Goal: Task Accomplishment & Management: Manage account settings

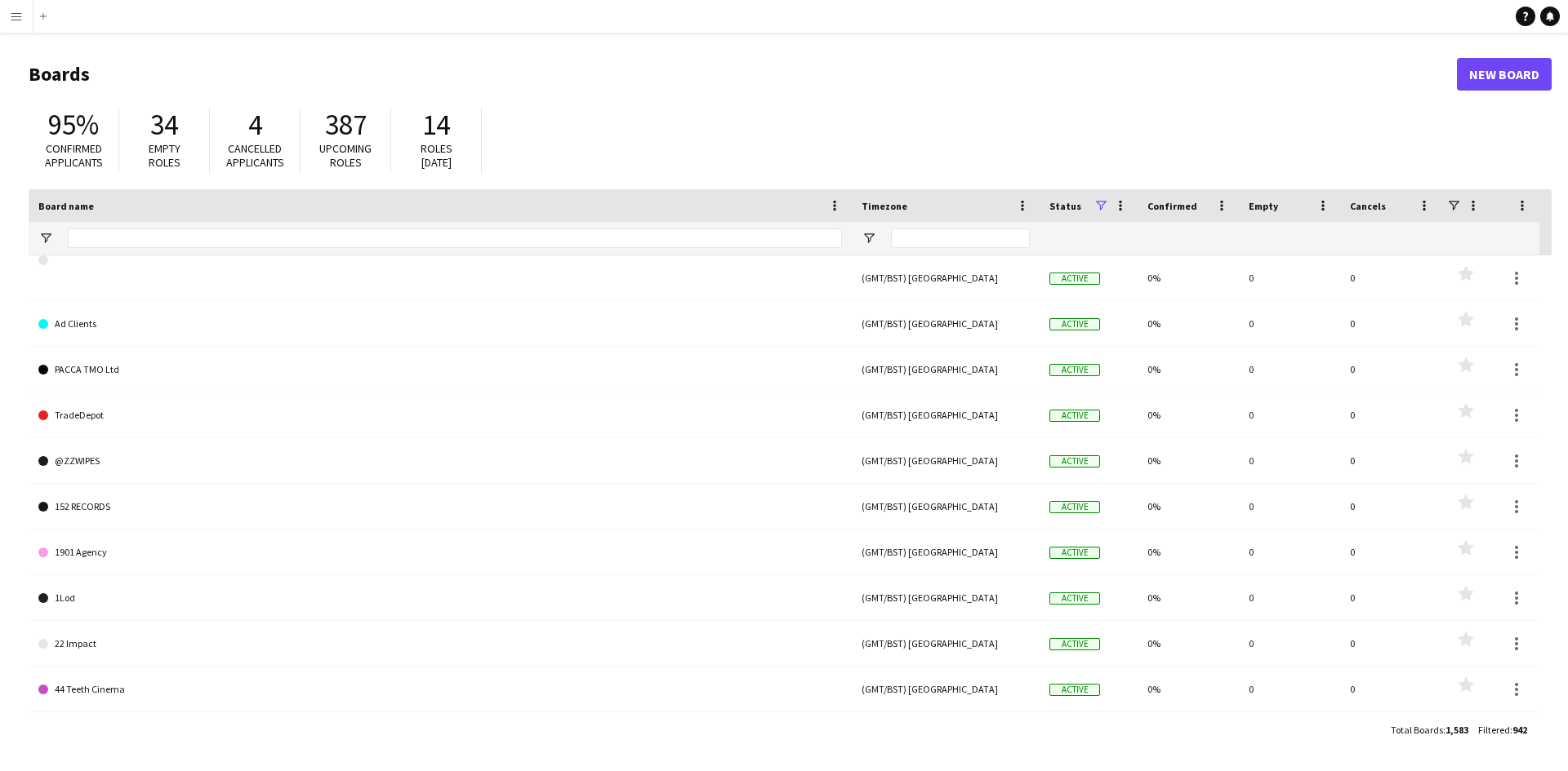
click at [16, 12] on app-icon "Menu" at bounding box center [16, 16] width 13 height 13
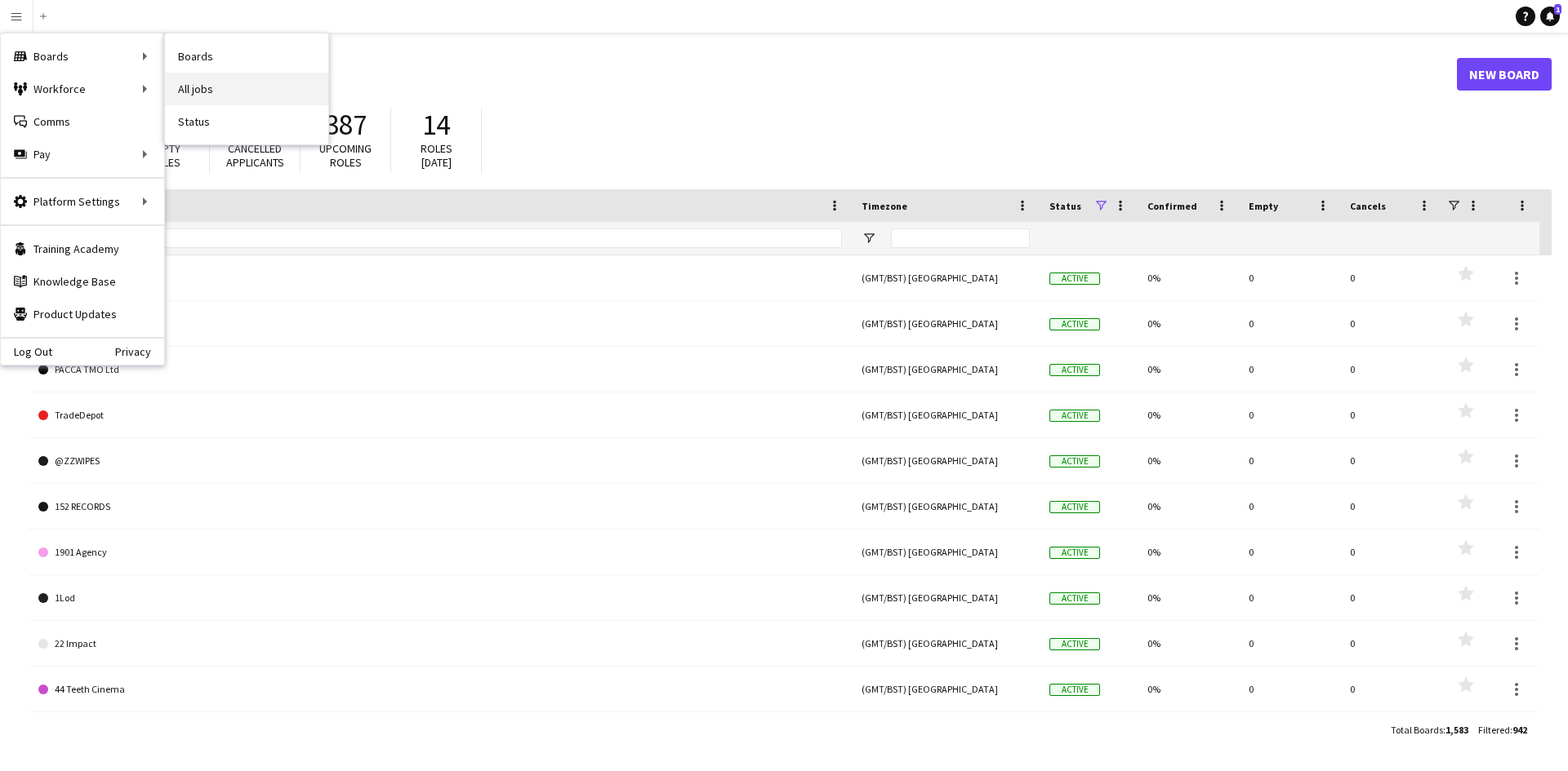
click at [212, 98] on link "All jobs" at bounding box center [246, 89] width 164 height 32
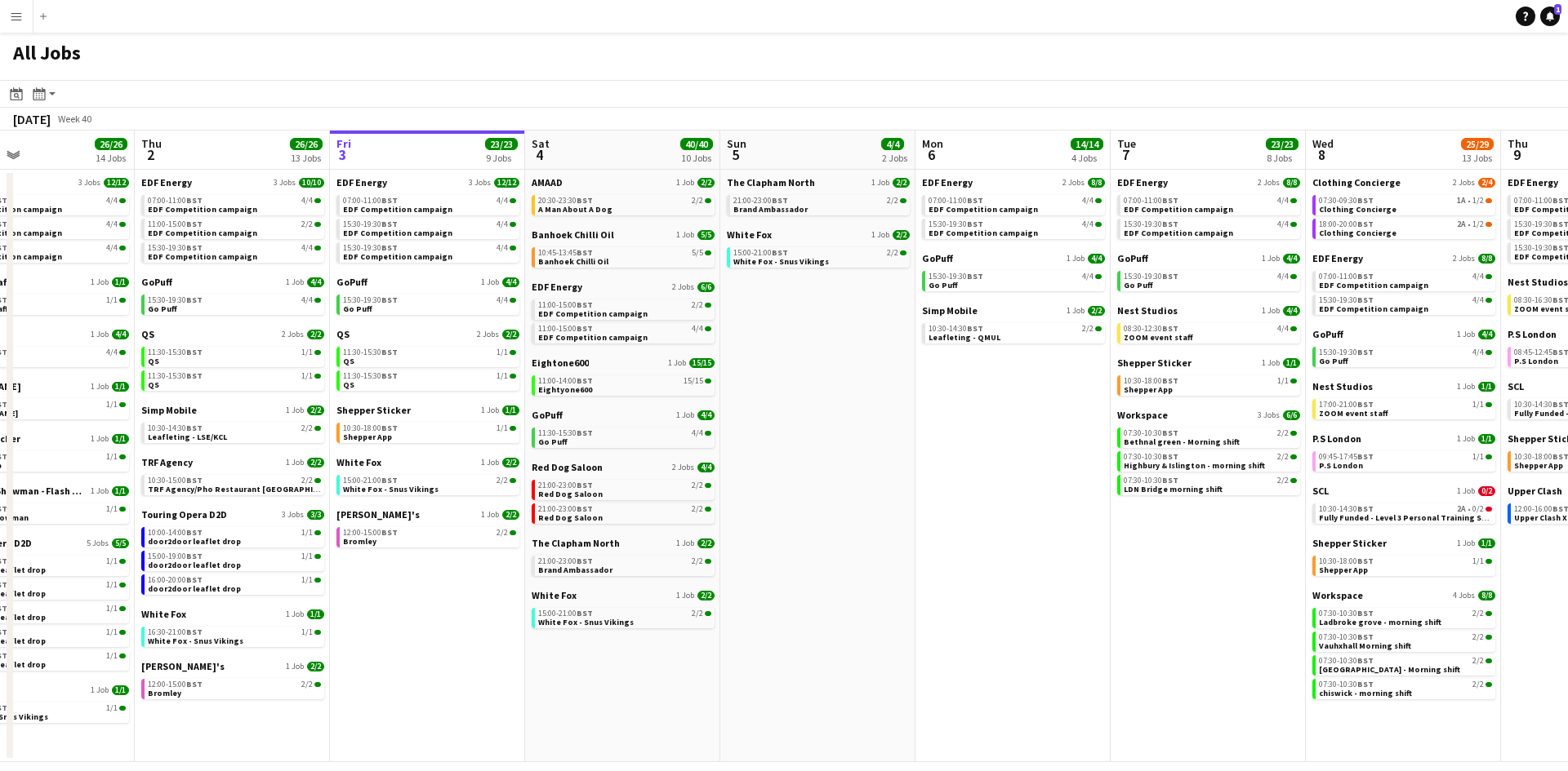
scroll to position [0, 436]
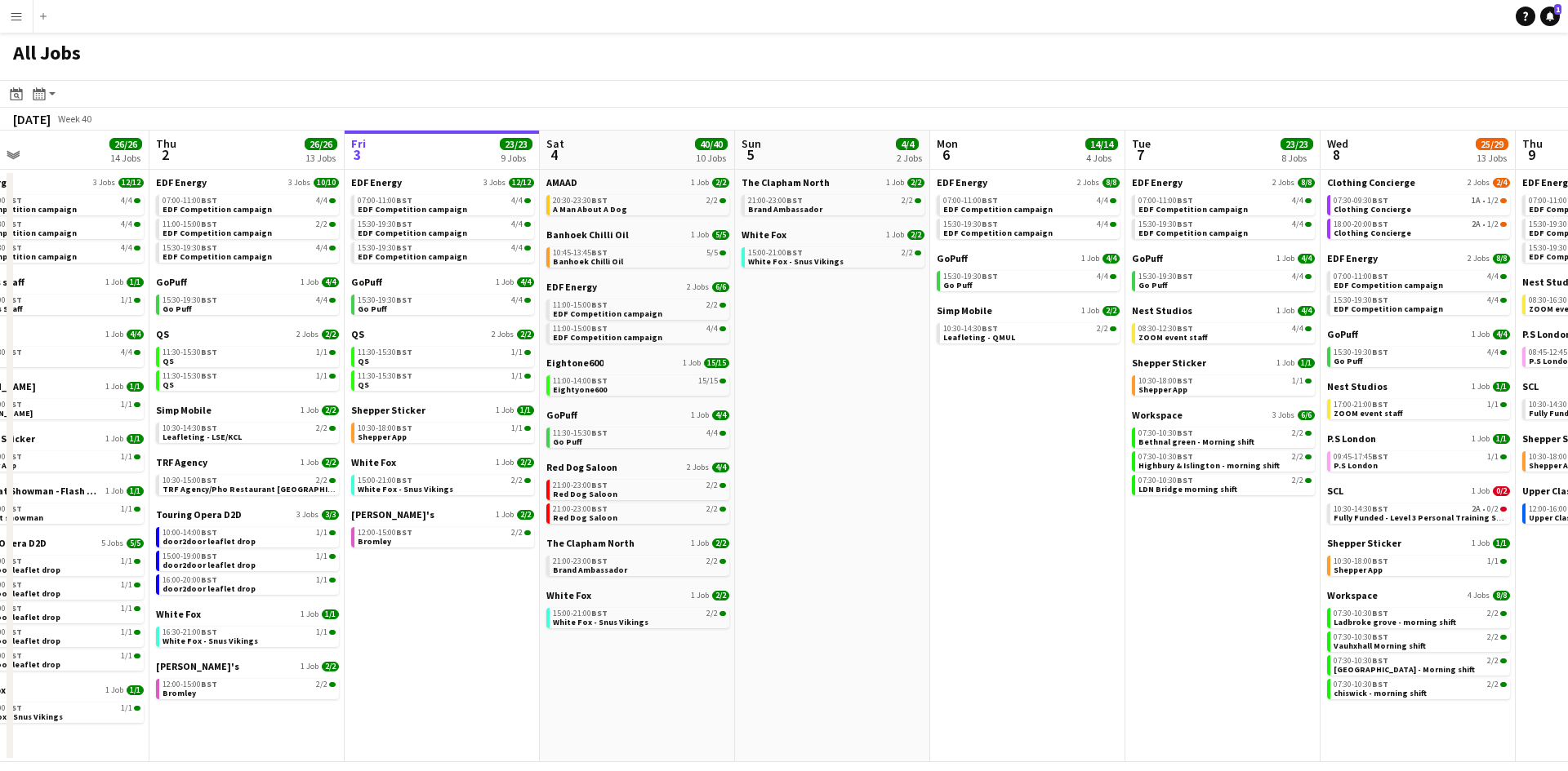
drag, startPoint x: 976, startPoint y: 452, endPoint x: 1125, endPoint y: 451, distance: 149.0
click at [1125, 451] on app-calendar-viewport "Mon 29 21/21 9 Jobs Tue 30 23/24 11 Jobs Wed 1 26/26 14 Jobs Thu 2 26/26 13 Job…" at bounding box center [784, 446] width 1568 height 632
click at [593, 258] on span "Banhoek Chilli Oil" at bounding box center [588, 261] width 70 height 11
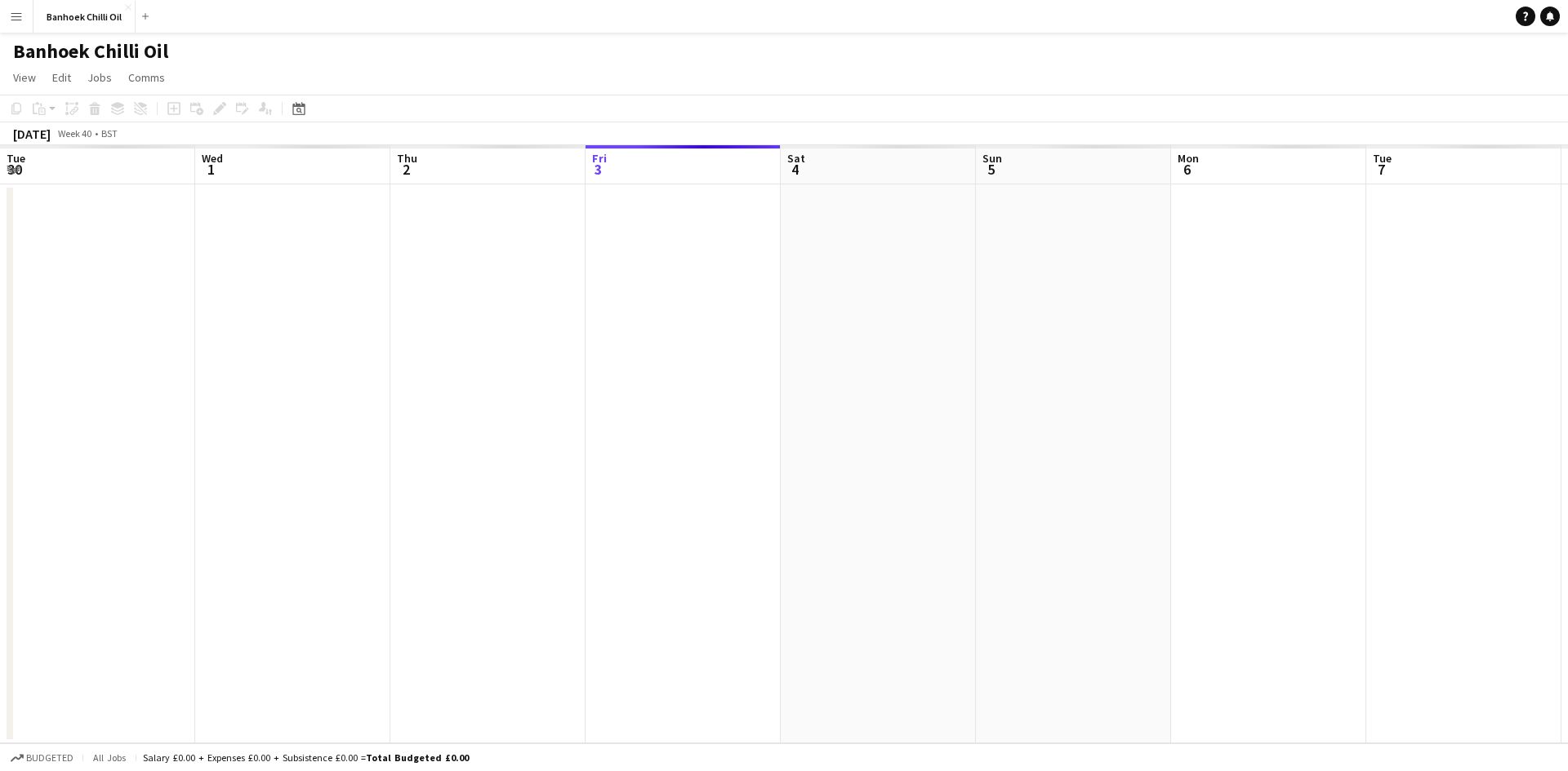
scroll to position [0, 562]
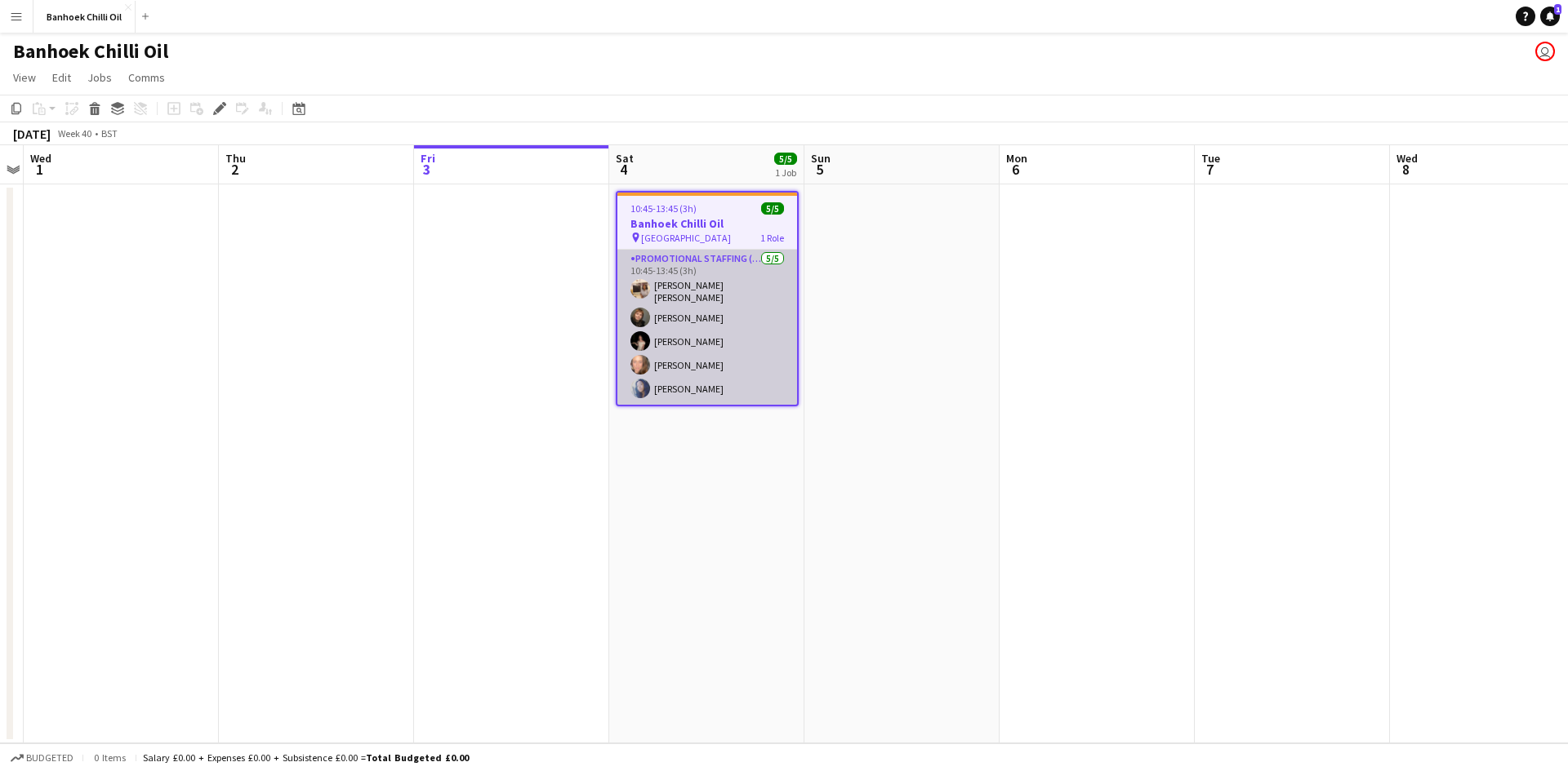
click at [720, 261] on app-card-role "Promotional Staffing (Sampling Staff) 5/5 10:45-13:45 (3h) Annie Dan Chiara Pat…" at bounding box center [708, 327] width 180 height 155
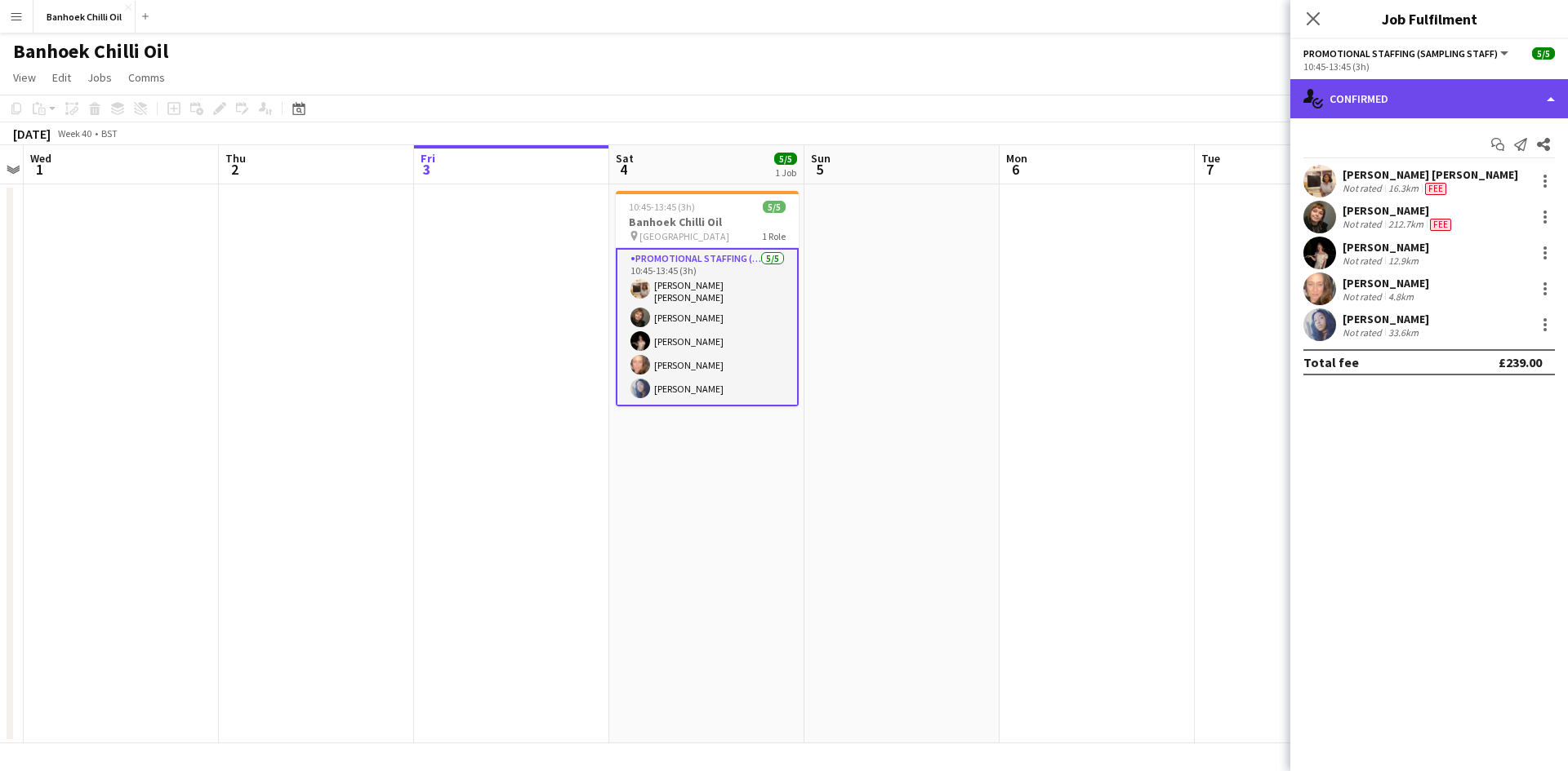
click at [1403, 111] on div "single-neutral-actions-check-2 Confirmed" at bounding box center [1429, 99] width 278 height 40
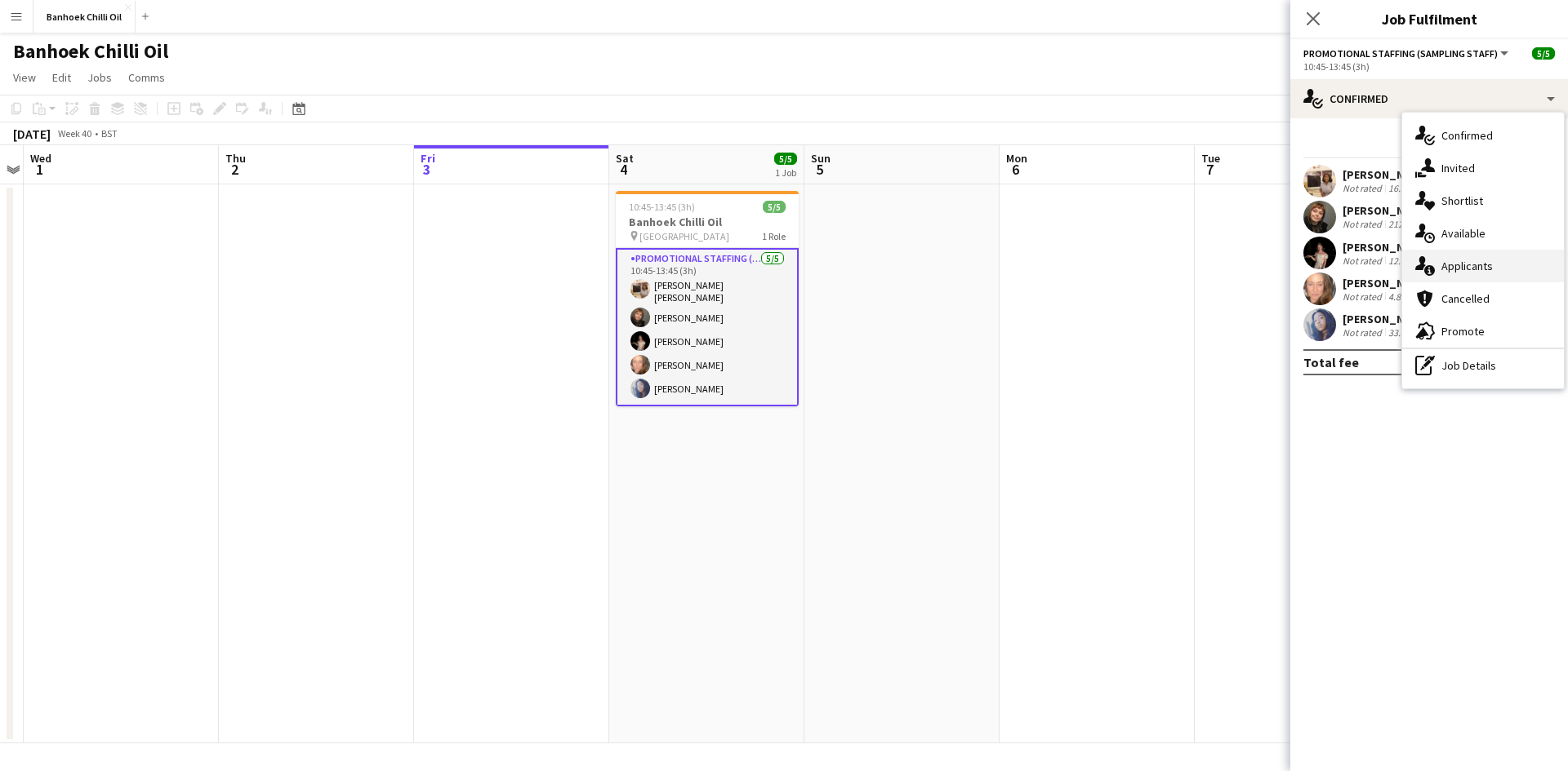
click at [1456, 264] on span "Applicants" at bounding box center [1466, 266] width 51 height 14
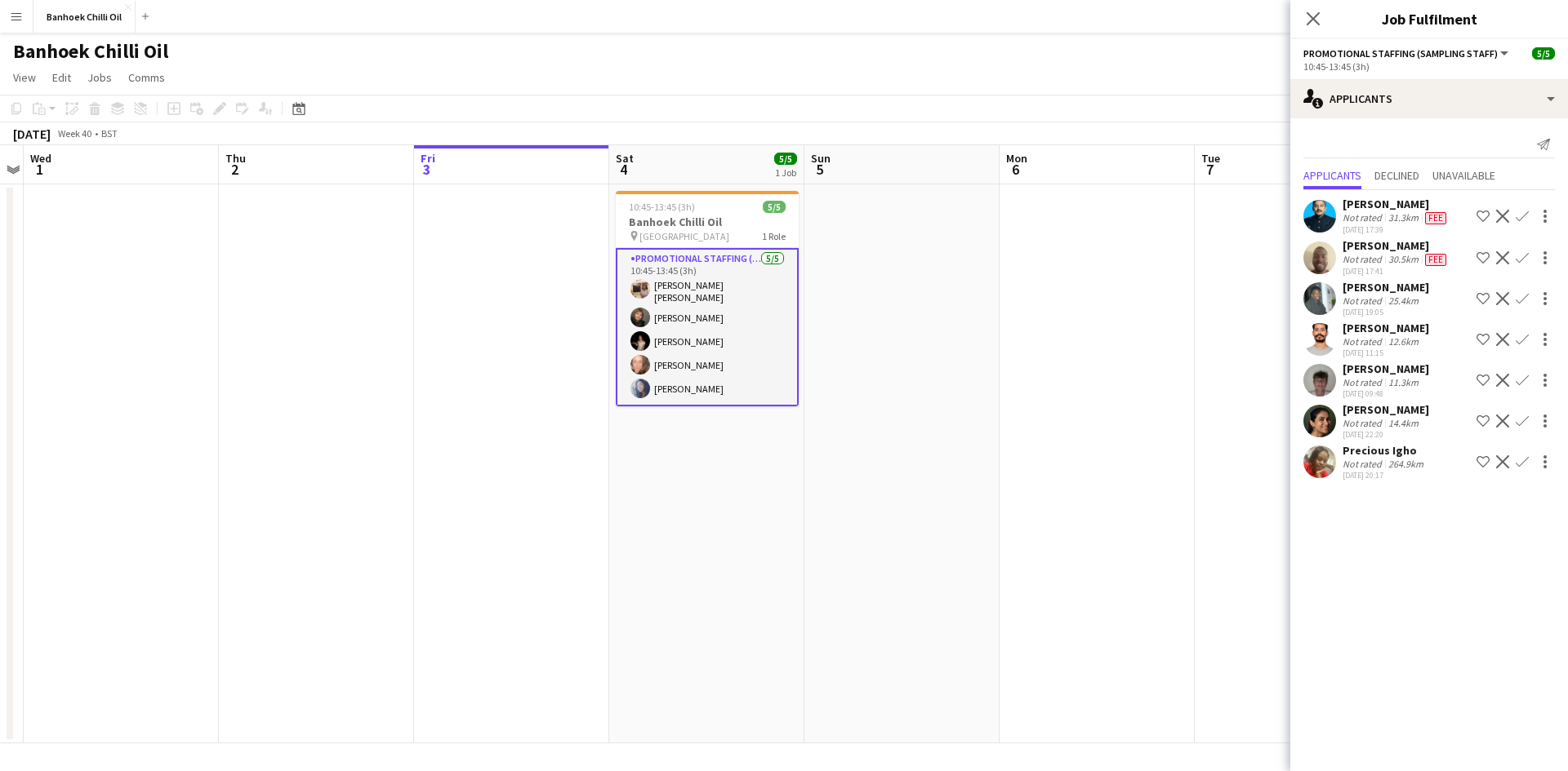
click at [18, 13] on app-icon "Menu" at bounding box center [16, 16] width 13 height 13
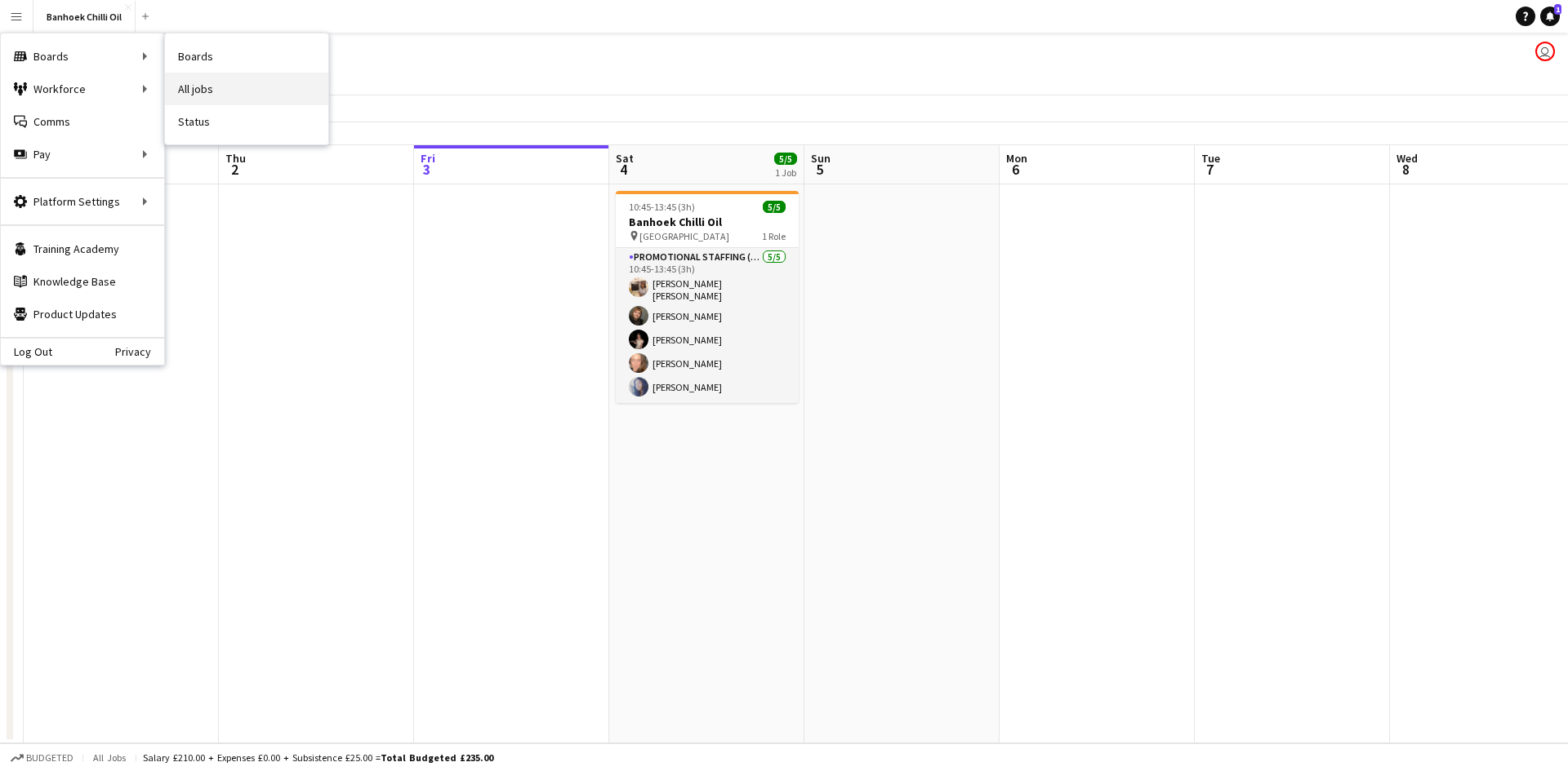
click at [221, 87] on link "All jobs" at bounding box center [246, 89] width 164 height 32
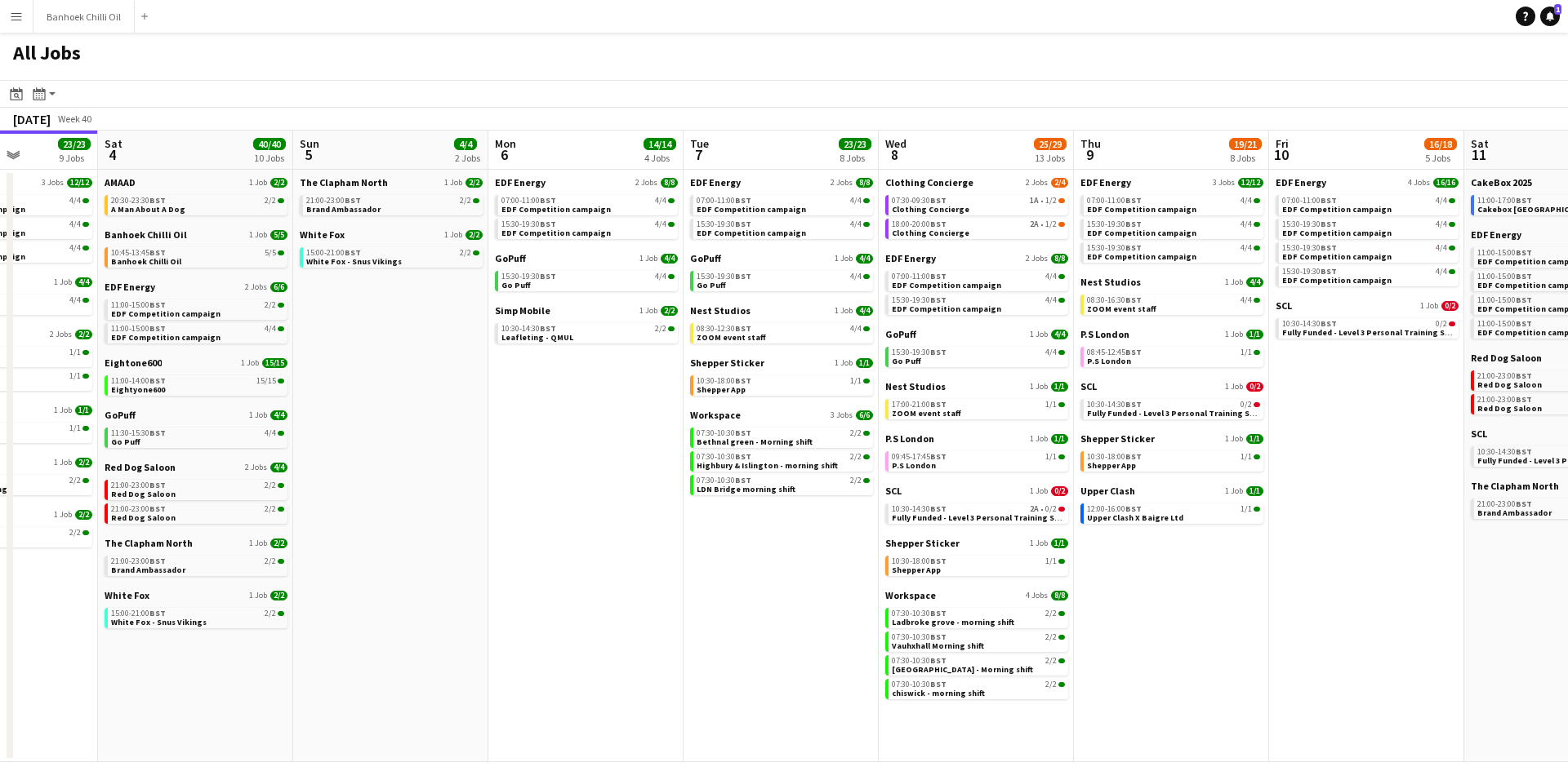
scroll to position [0, 727]
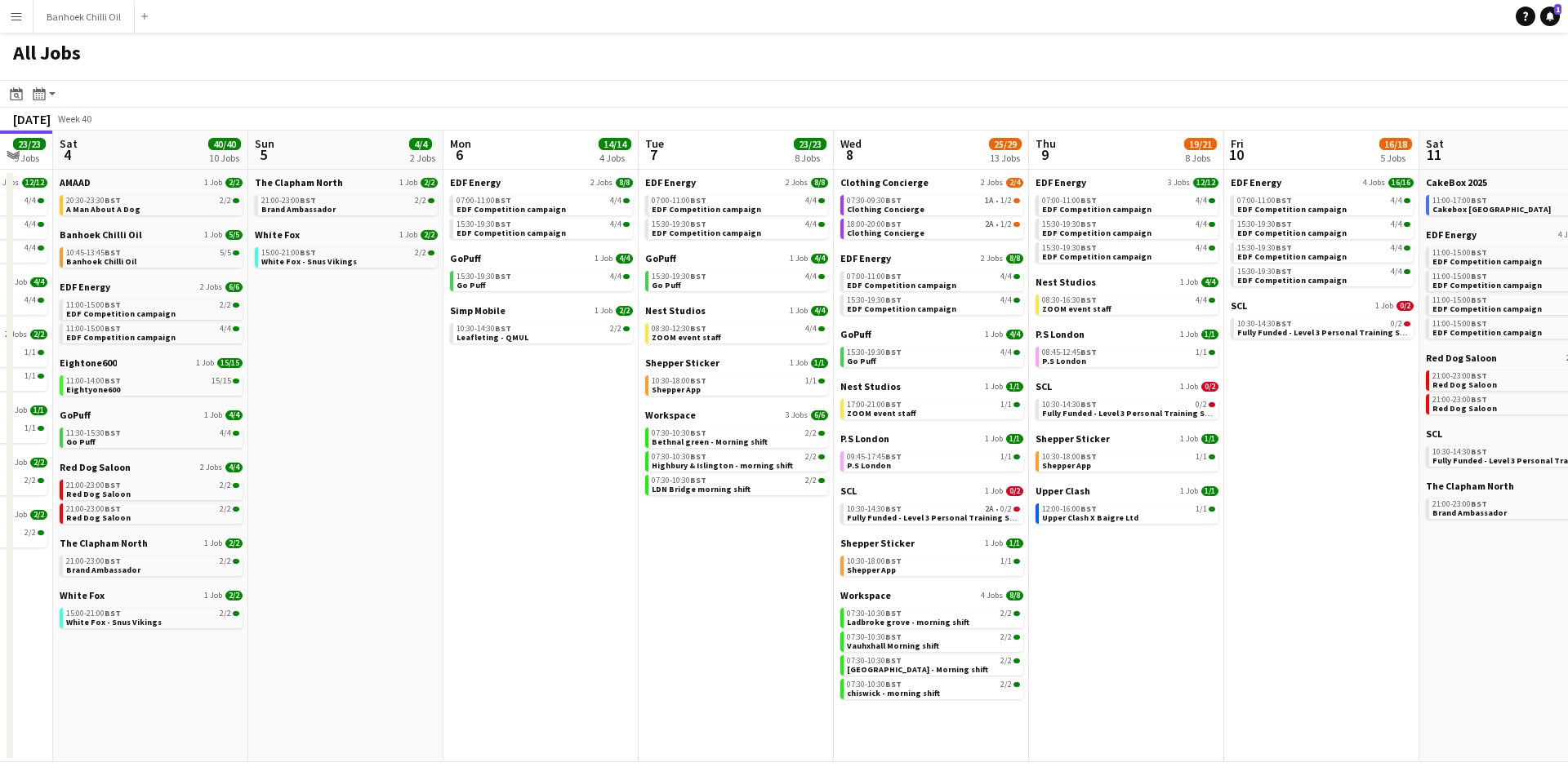
drag, startPoint x: 545, startPoint y: 363, endPoint x: 453, endPoint y: 359, distance: 92.1
click at [453, 359] on app-calendar-viewport "Tue 30 23/24 11 Jobs Wed 1 26/26 14 Jobs Thu 2 26/26 13 Jobs Fri 3 23/23 9 Jobs…" at bounding box center [784, 446] width 1568 height 632
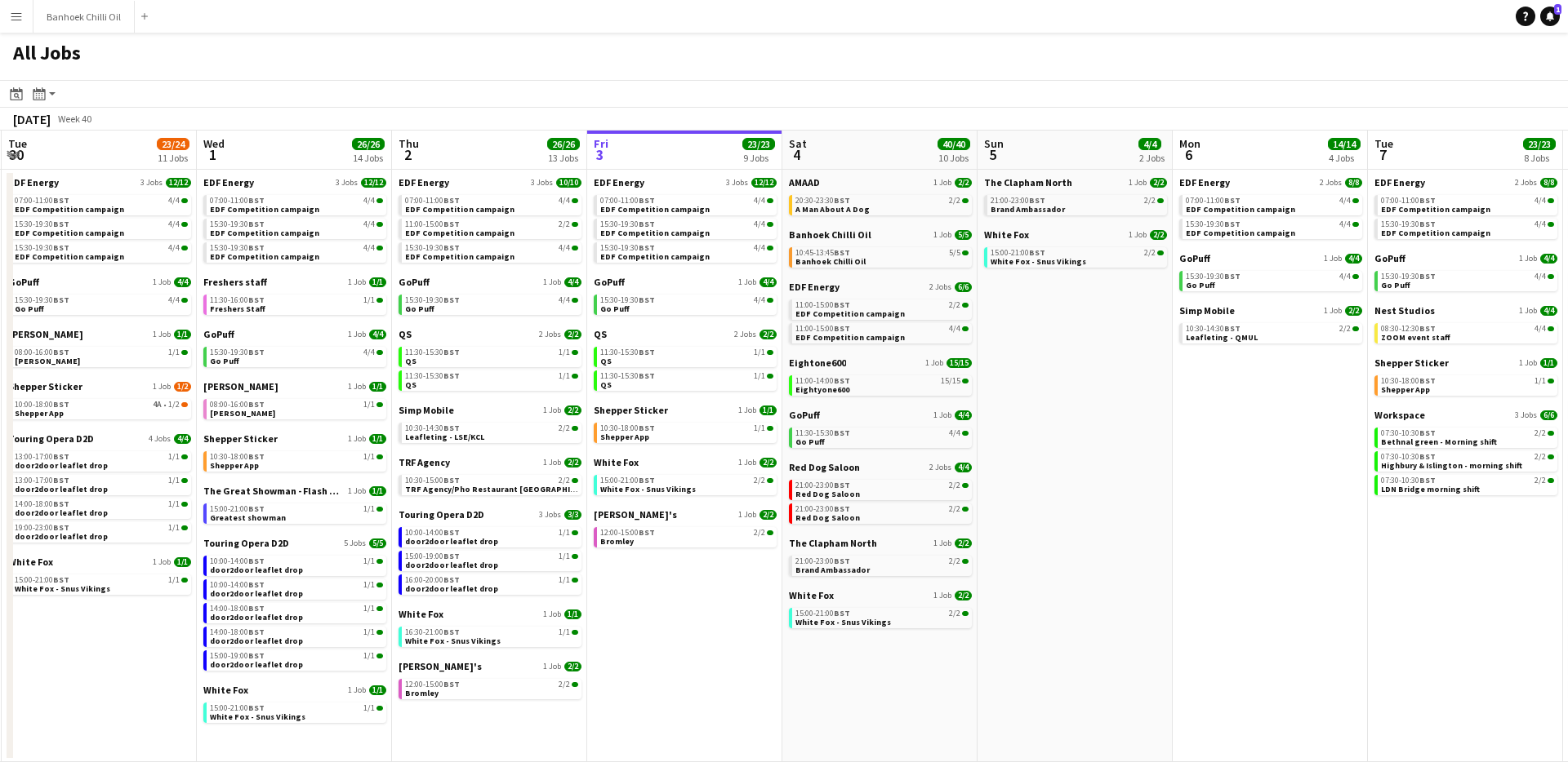
drag, startPoint x: 557, startPoint y: 421, endPoint x: 1325, endPoint y: 465, distance: 769.3
click at [1325, 465] on app-calendar-viewport "Sun 28 11/12 4 Jobs Mon 29 21/21 9 Jobs Tue 30 23/24 11 Jobs Wed 1 26/26 14 Job…" at bounding box center [784, 446] width 1568 height 632
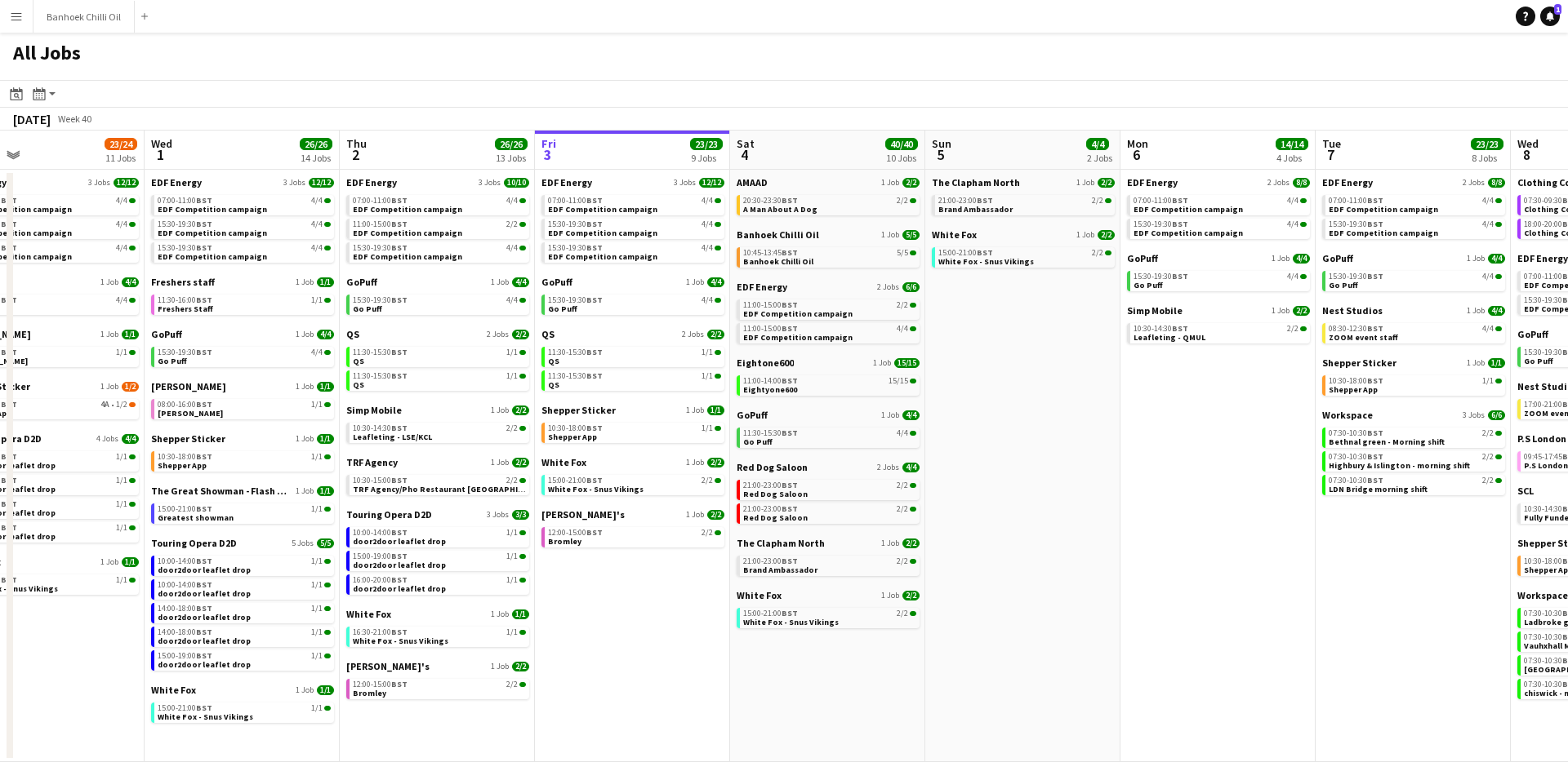
drag, startPoint x: 1242, startPoint y: 465, endPoint x: 1107, endPoint y: 442, distance: 136.9
click at [1183, 465] on app-calendar-viewport "Sun 28 11/12 4 Jobs Mon 29 21/21 9 Jobs Tue 30 23/24 11 Jobs Wed 1 26/26 14 Job…" at bounding box center [784, 446] width 1568 height 632
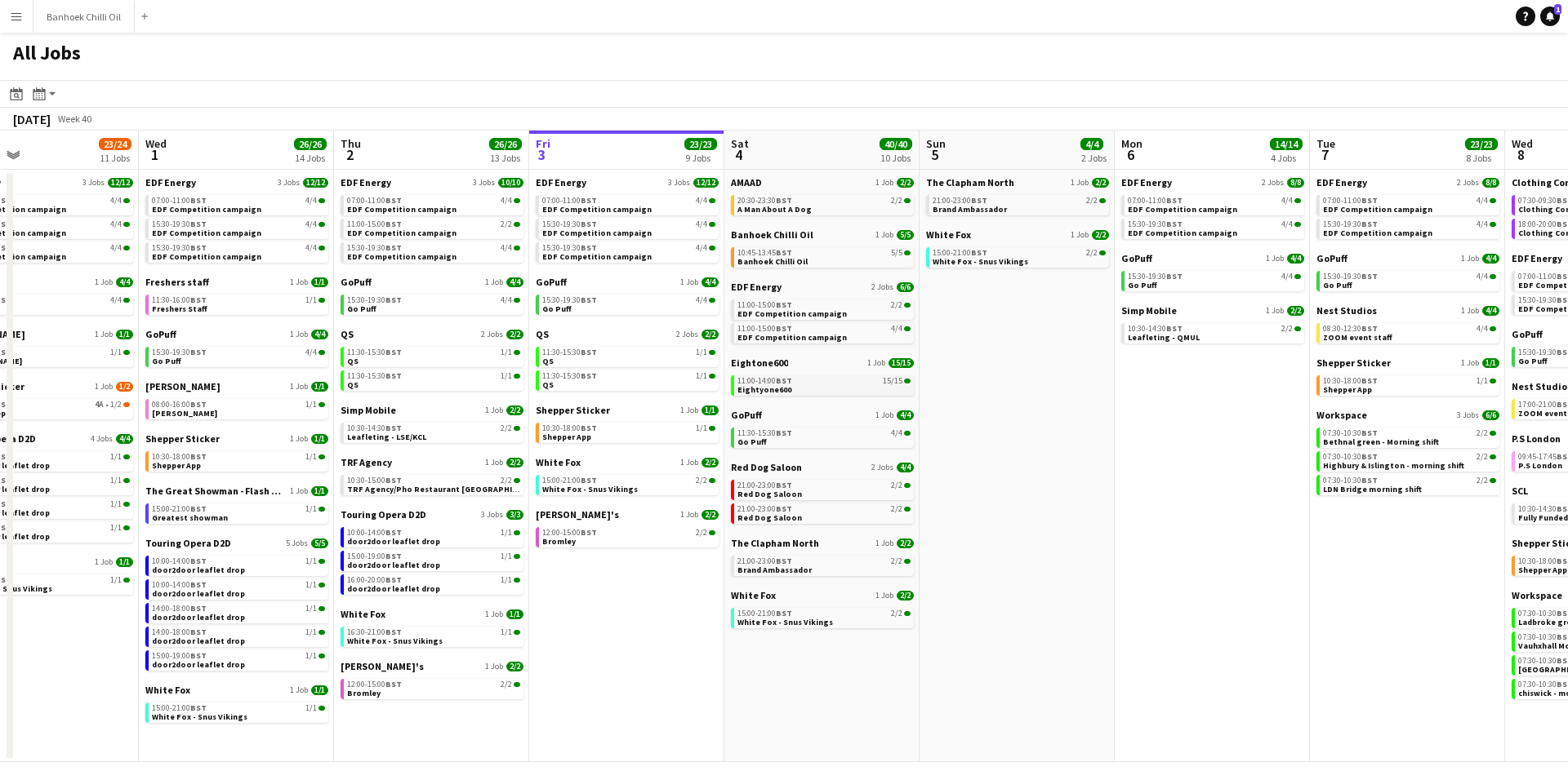
click at [834, 390] on link "11:00-14:00 BST 15/15 Eightyone600" at bounding box center [824, 385] width 174 height 19
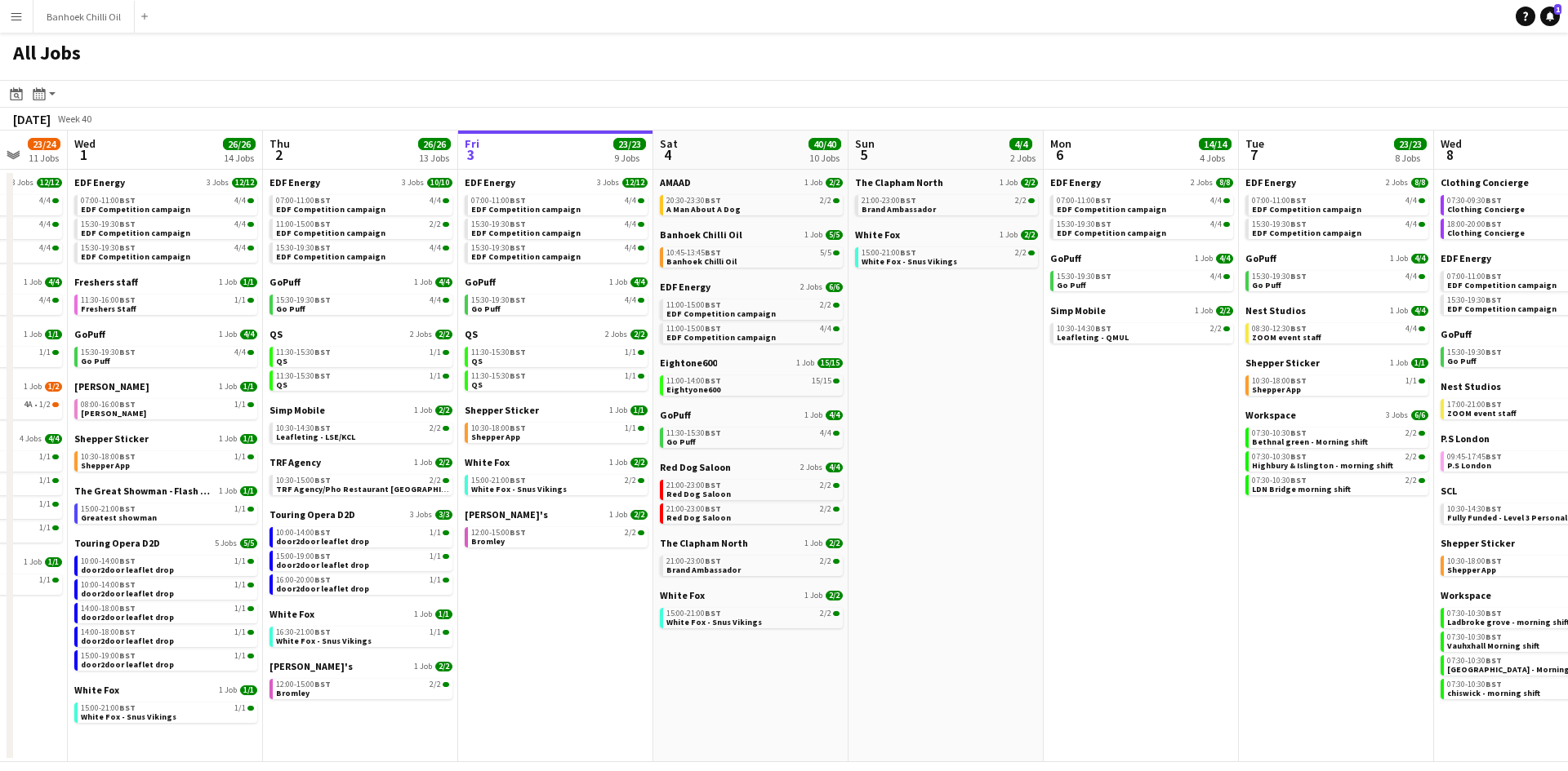
scroll to position [0, 595]
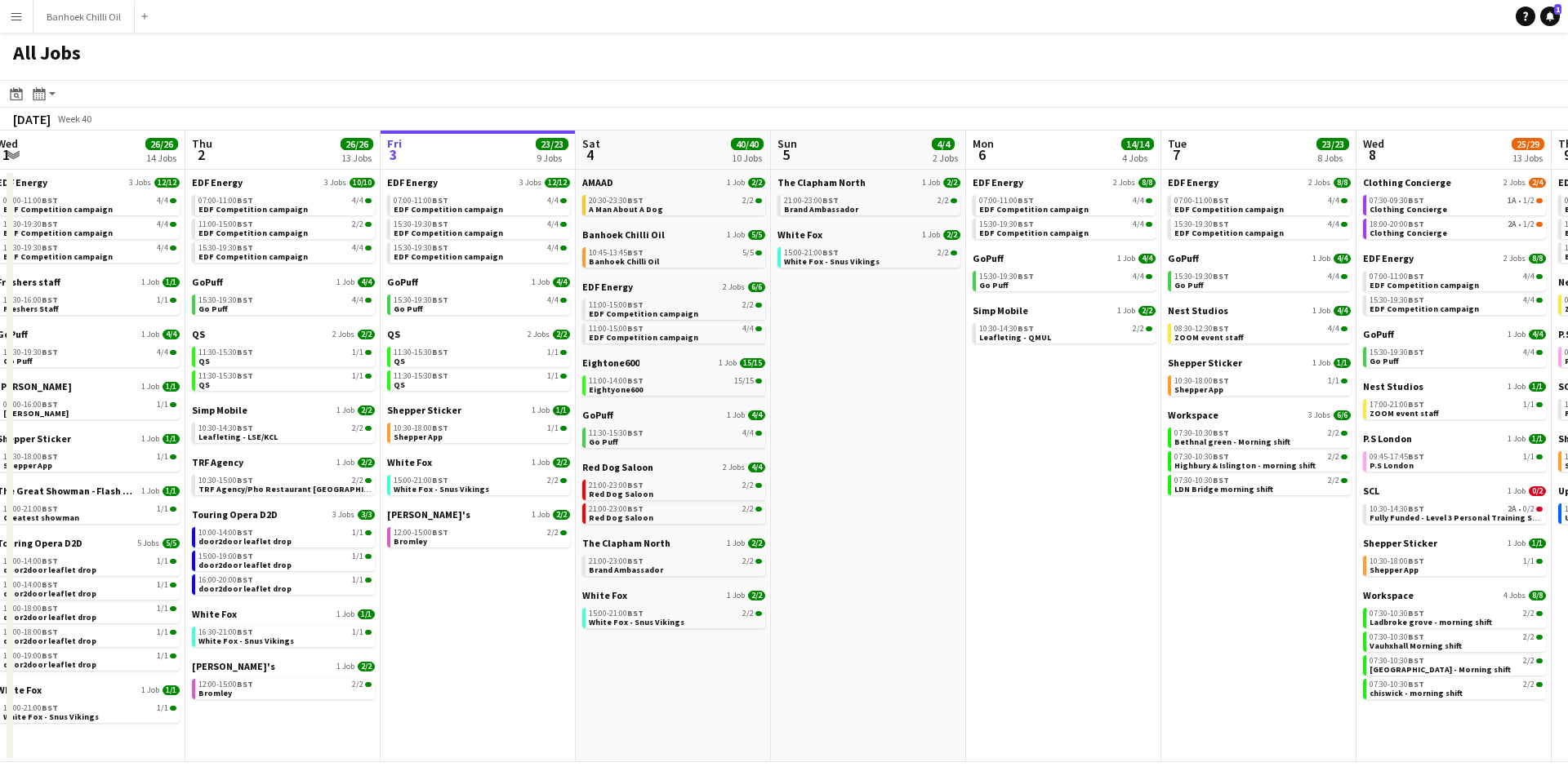
drag, startPoint x: 1093, startPoint y: 627, endPoint x: 945, endPoint y: 622, distance: 148.1
click at [945, 622] on app-calendar-viewport "Sun 28 11/12 4 Jobs Mon 29 21/21 9 Jobs Tue 30 23/24 11 Jobs Wed 1 26/26 14 Job…" at bounding box center [784, 446] width 1568 height 632
click at [812, 209] on span "Brand Ambassador" at bounding box center [821, 209] width 75 height 11
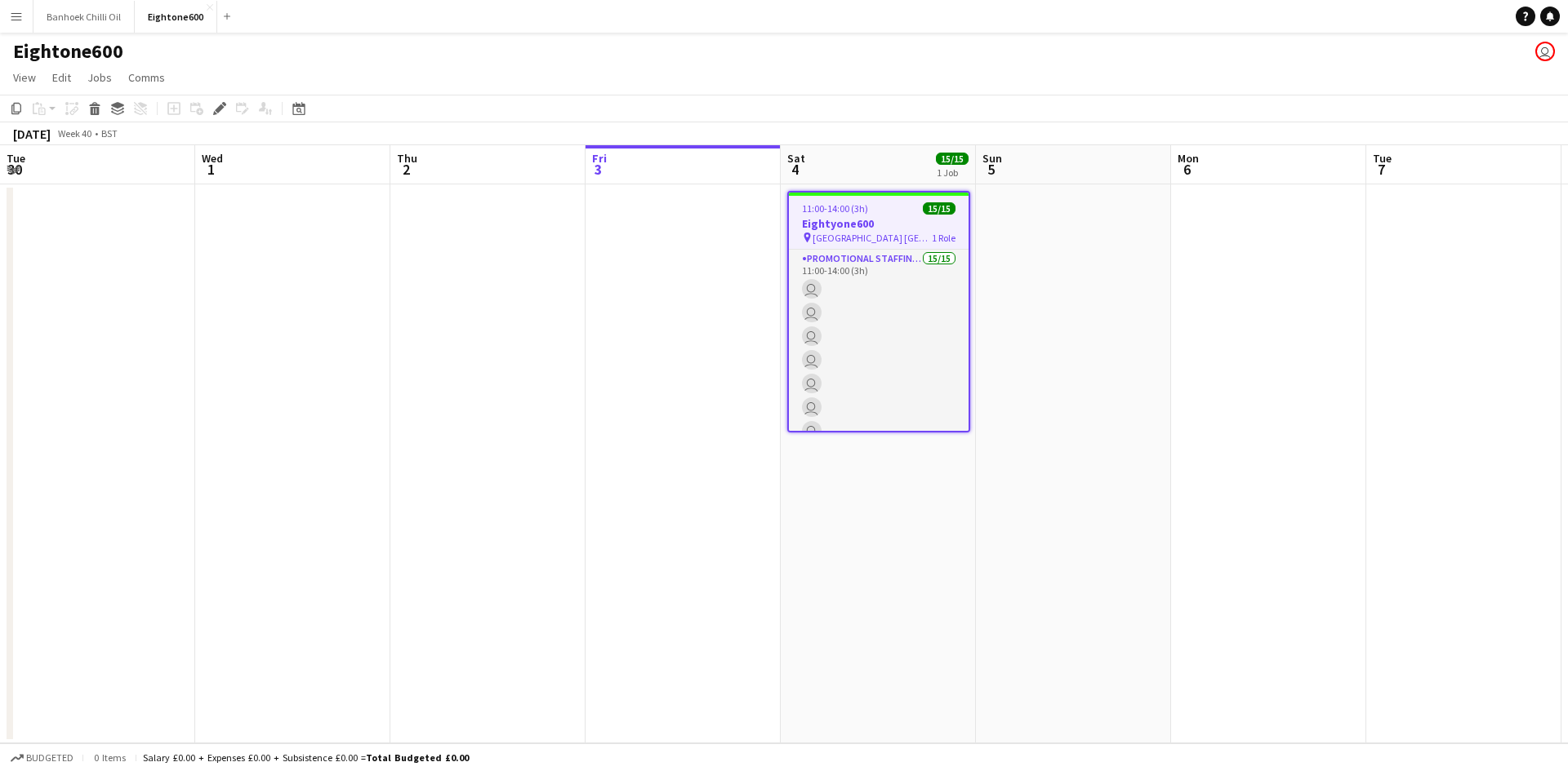
scroll to position [0, 562]
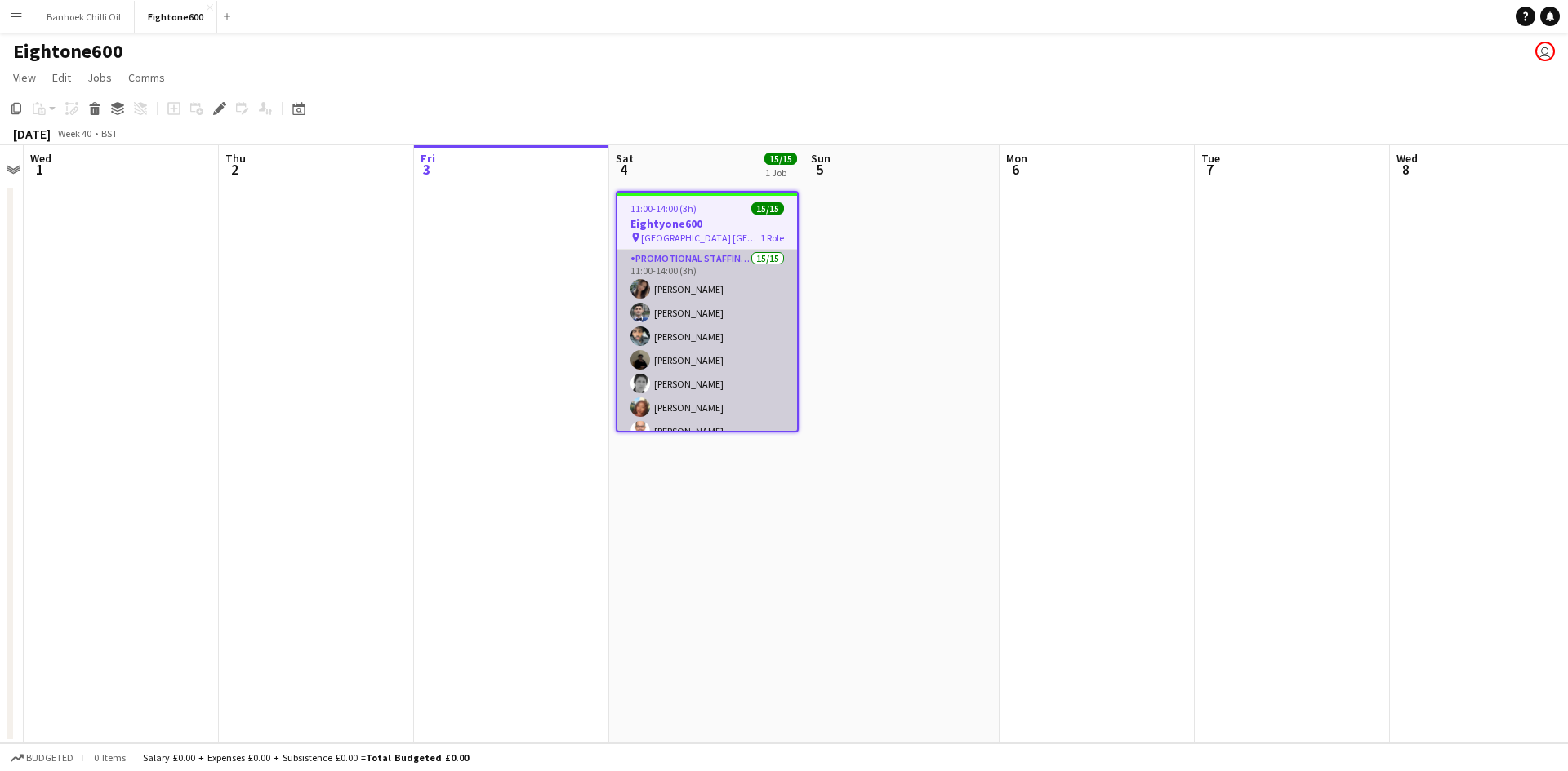
click at [673, 280] on app-card-role "Promotional Staffing (Brand Ambassadors) 15/15 11:00-14:00 (3h) Mariia Koptieva…" at bounding box center [708, 443] width 180 height 387
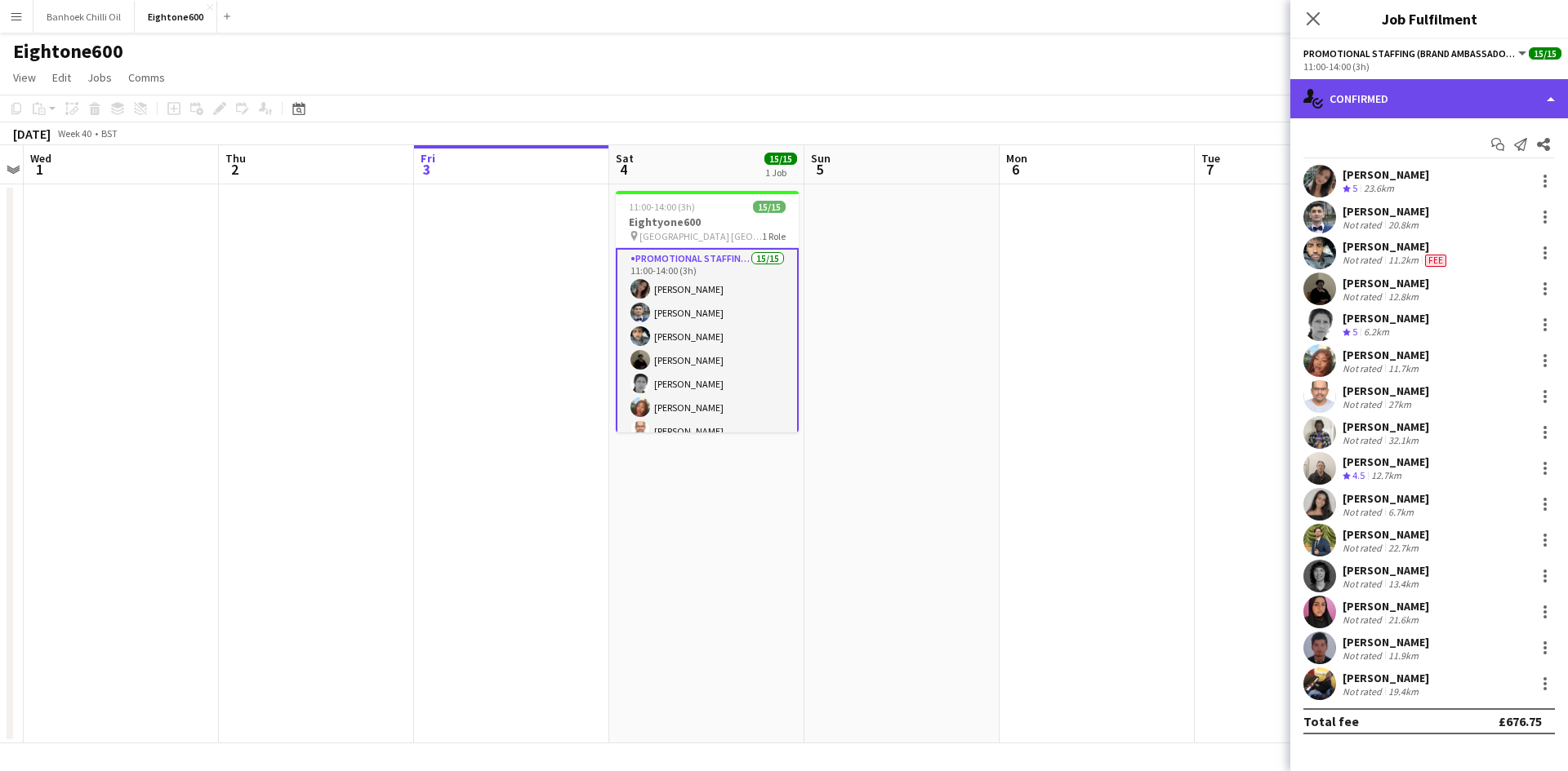
click at [1388, 102] on div "single-neutral-actions-check-2 Confirmed" at bounding box center [1429, 99] width 278 height 40
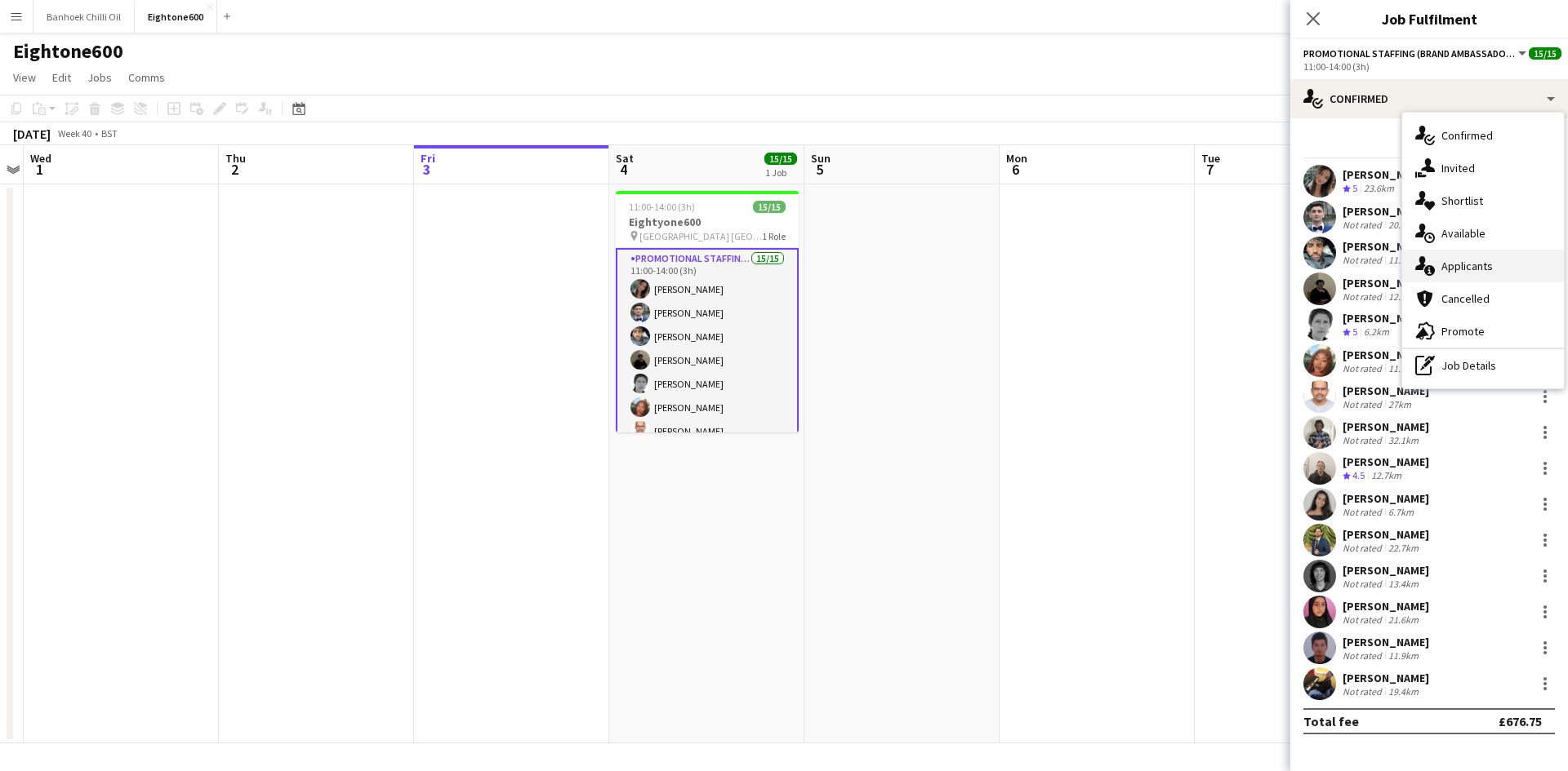
click at [1482, 270] on span "Applicants" at bounding box center [1466, 266] width 51 height 14
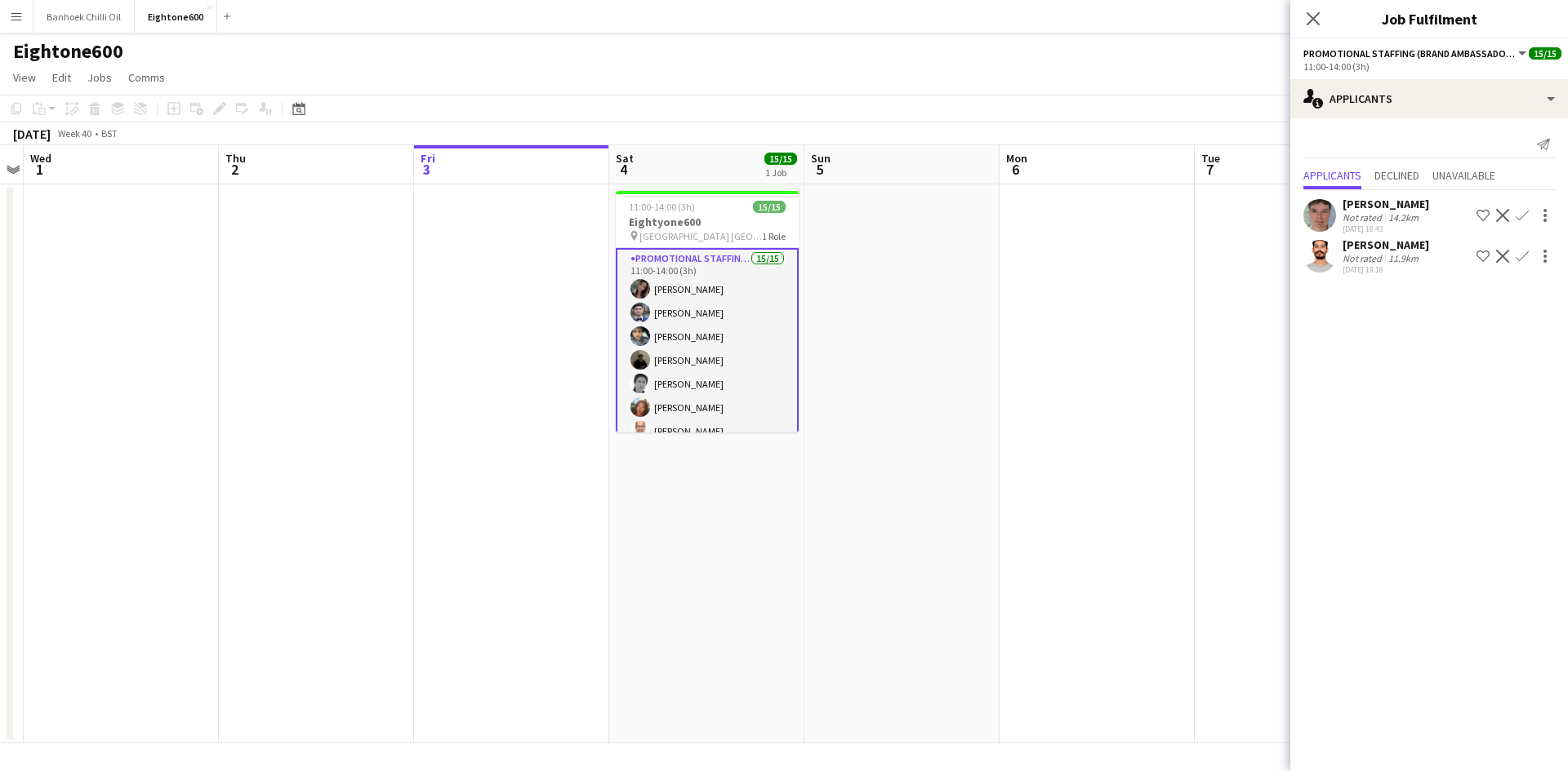
click at [1403, 212] on div "14.2km" at bounding box center [1403, 217] width 37 height 13
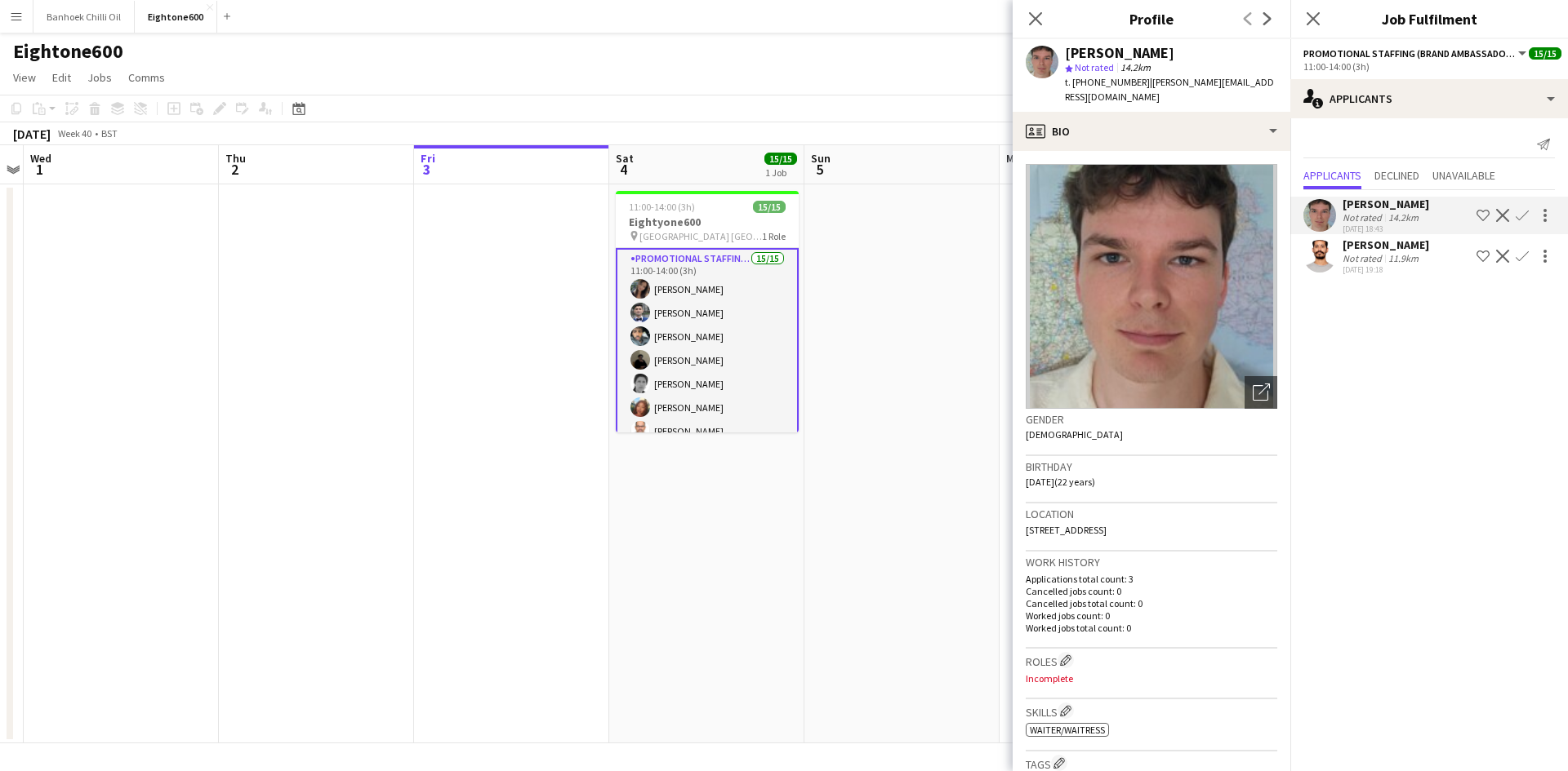
click at [1403, 212] on div "14.2km" at bounding box center [1403, 217] width 37 height 13
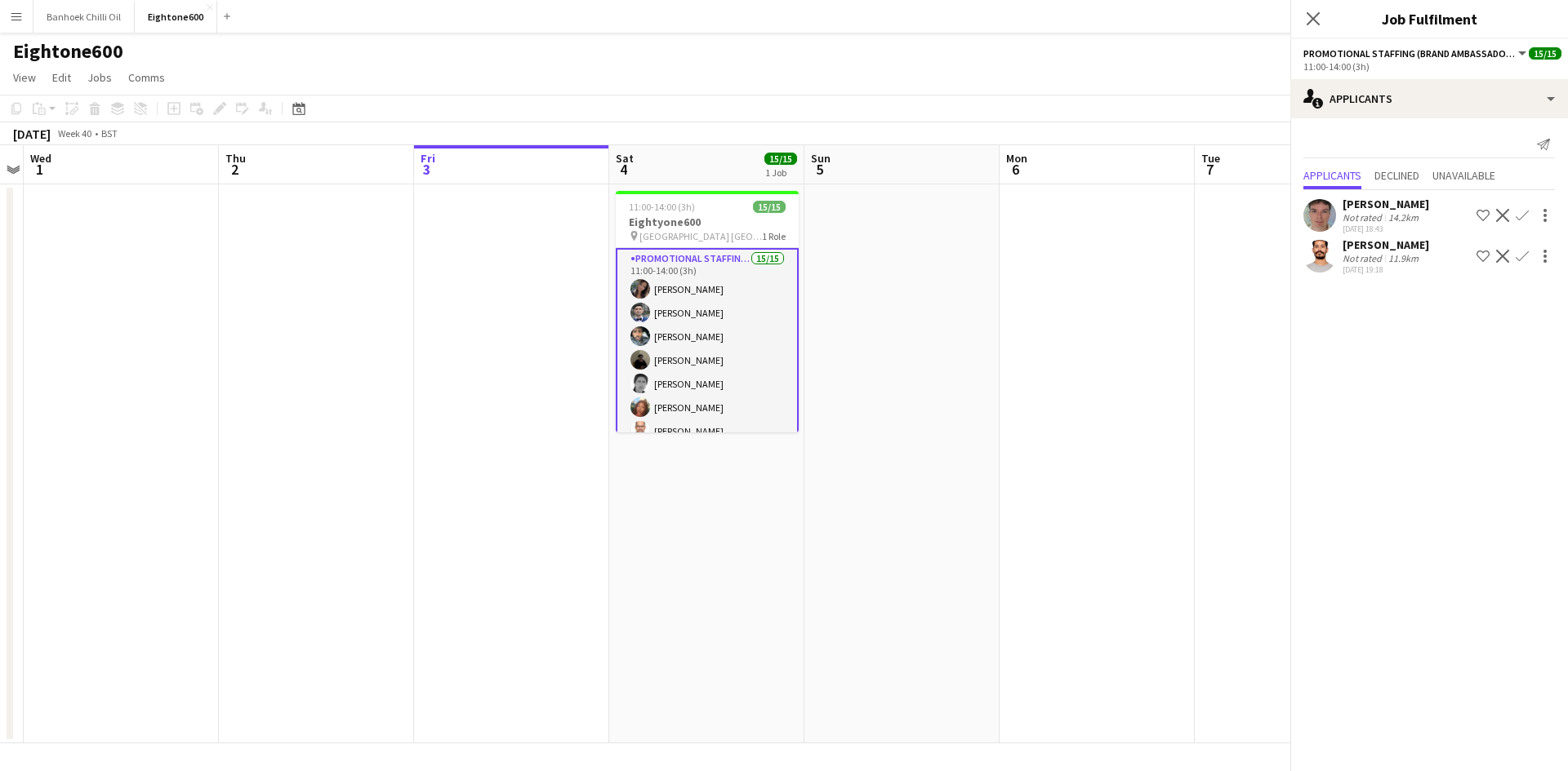
click at [1398, 259] on div "11.9km" at bounding box center [1403, 259] width 37 height 13
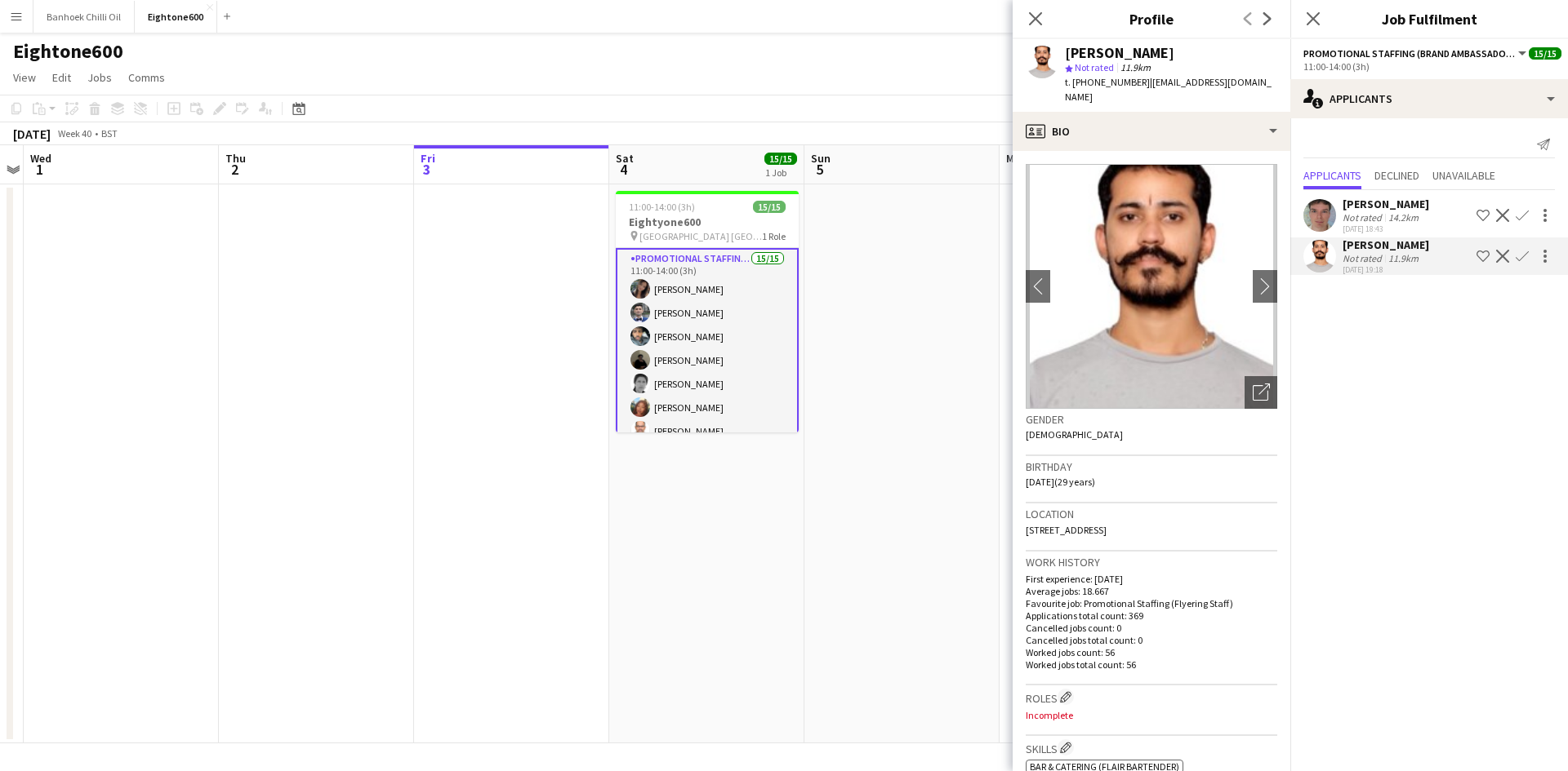
click at [1397, 259] on div "11.9km" at bounding box center [1403, 259] width 37 height 13
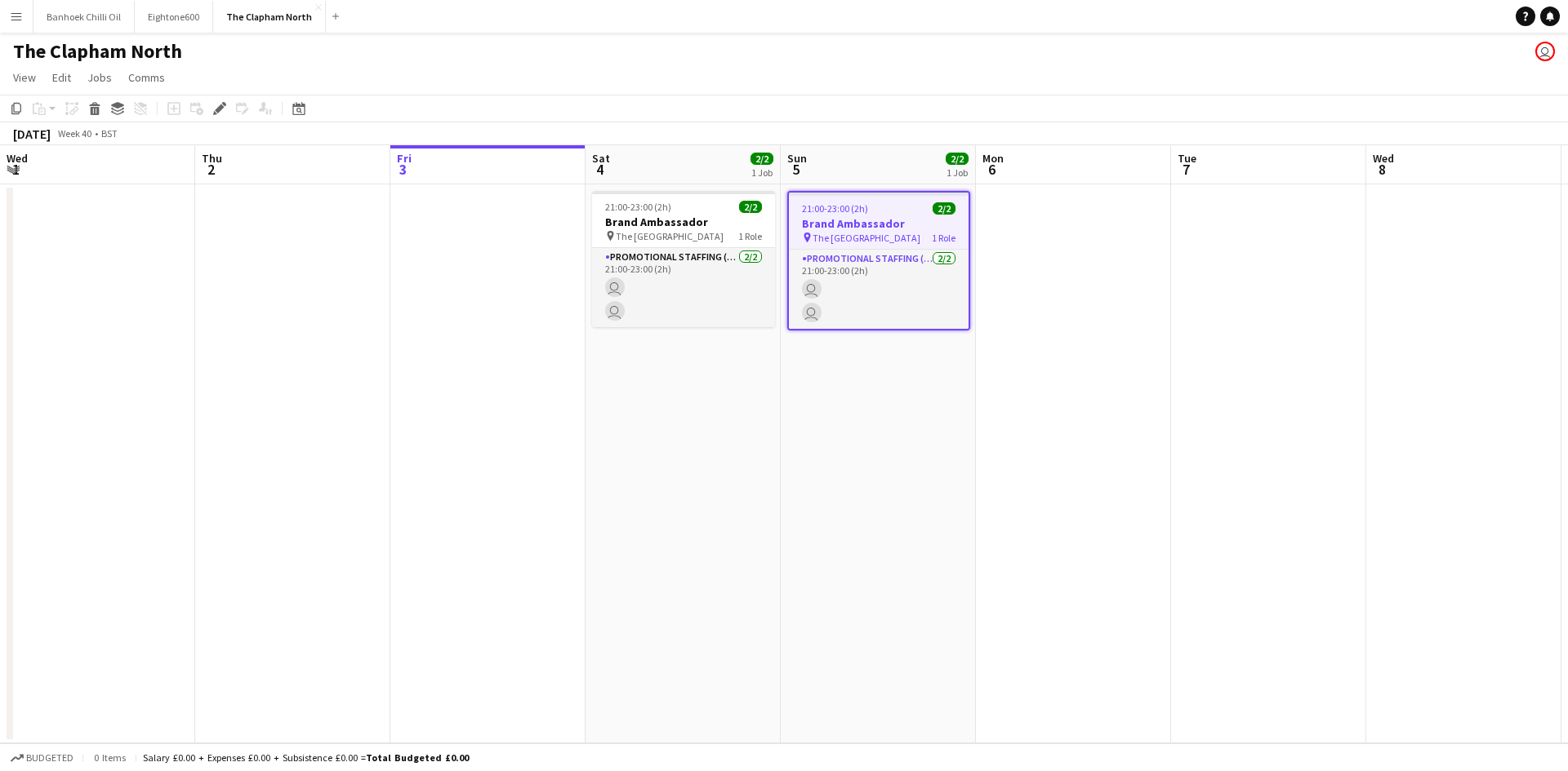
scroll to position [0, 562]
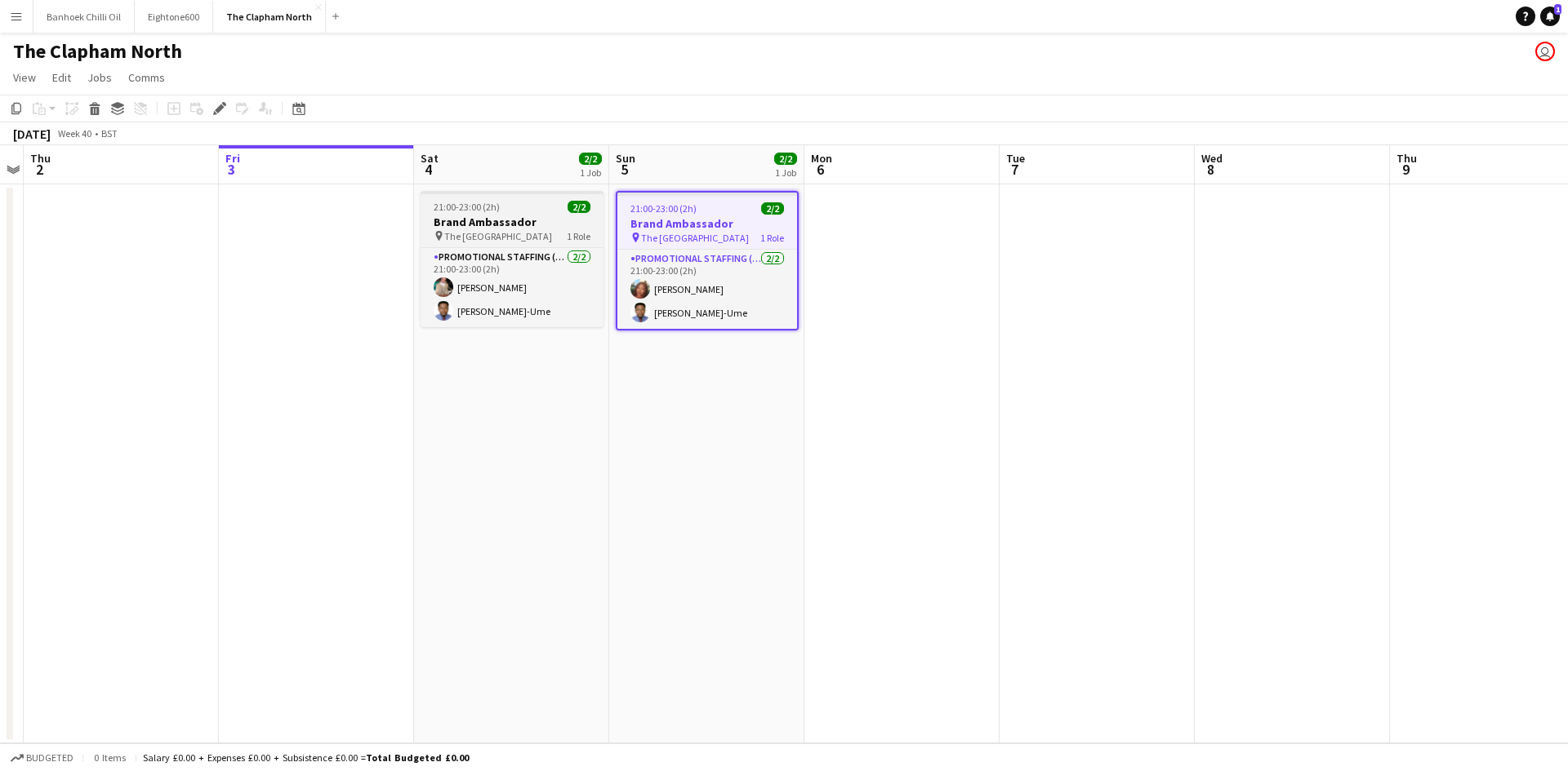
click at [492, 227] on h3 "Brand Ambassador" at bounding box center [512, 222] width 183 height 14
